Goal: Information Seeking & Learning: Learn about a topic

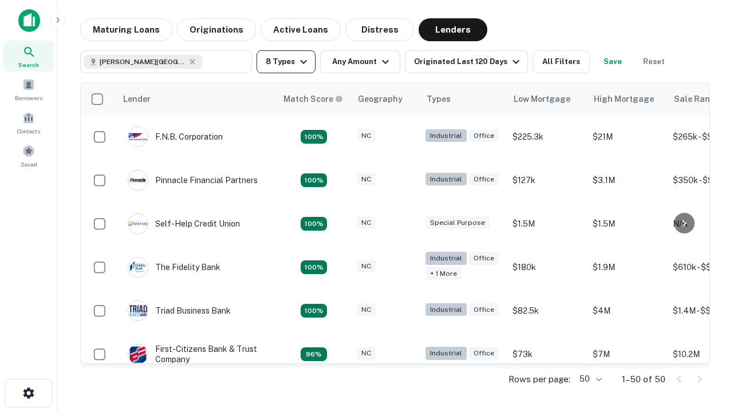
click at [286, 62] on button "8 Types" at bounding box center [286, 61] width 59 height 23
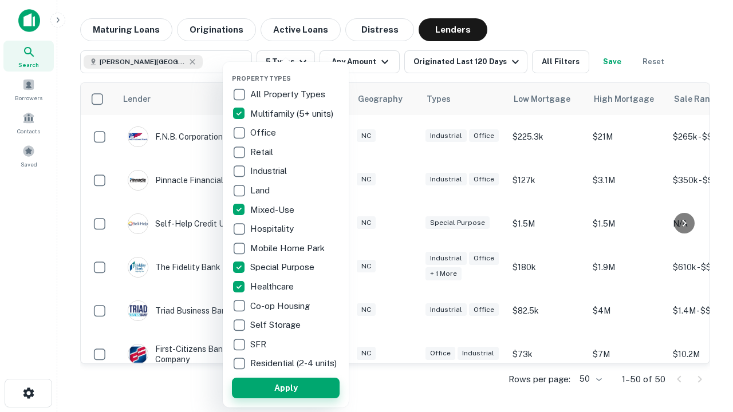
click at [286, 388] on button "Apply" at bounding box center [286, 388] width 108 height 21
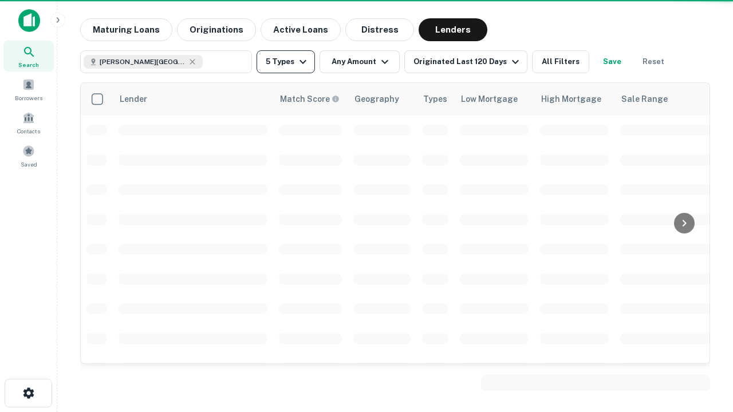
click at [286, 62] on button "5 Types" at bounding box center [286, 61] width 58 height 23
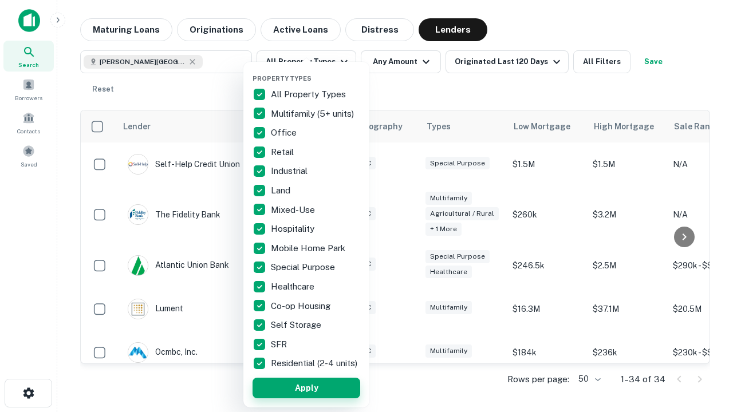
click at [306, 388] on button "Apply" at bounding box center [307, 388] width 108 height 21
